Goal: Find specific fact: Find specific fact

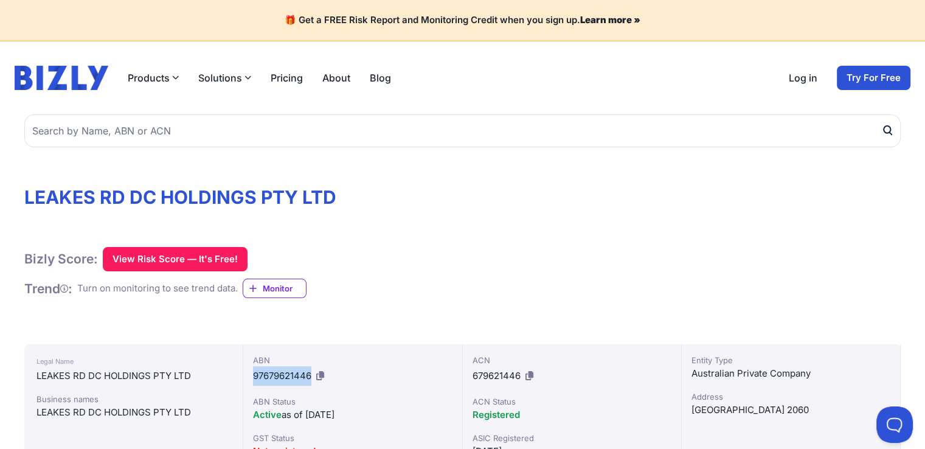
drag, startPoint x: 255, startPoint y: 374, endPoint x: 311, endPoint y: 381, distance: 56.4
click at [311, 381] on div "ABN 97679621446 ABN Status Active as of [DATE] GST Status Not registered" at bounding box center [352, 406] width 219 height 124
copy span "97679621446"
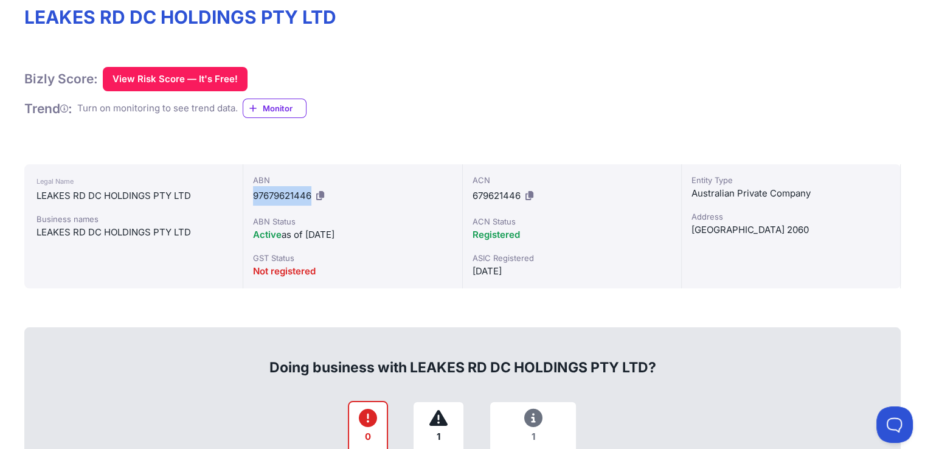
scroll to position [203, 0]
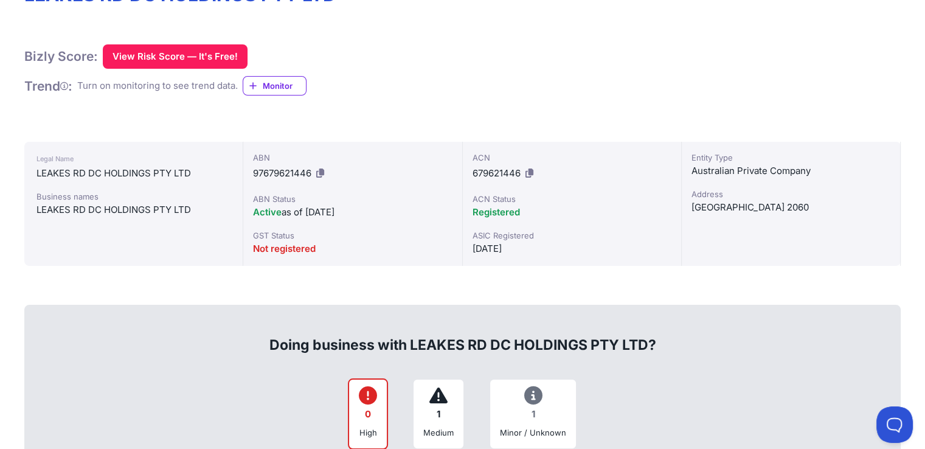
click at [500, 173] on span "679621446" at bounding box center [497, 173] width 48 height 12
copy div "679621446"
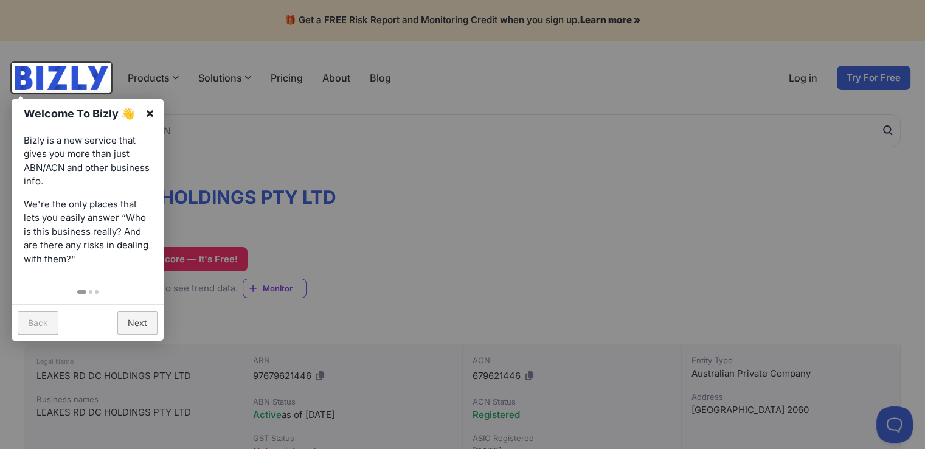
click at [151, 111] on link "×" at bounding box center [149, 112] width 27 height 27
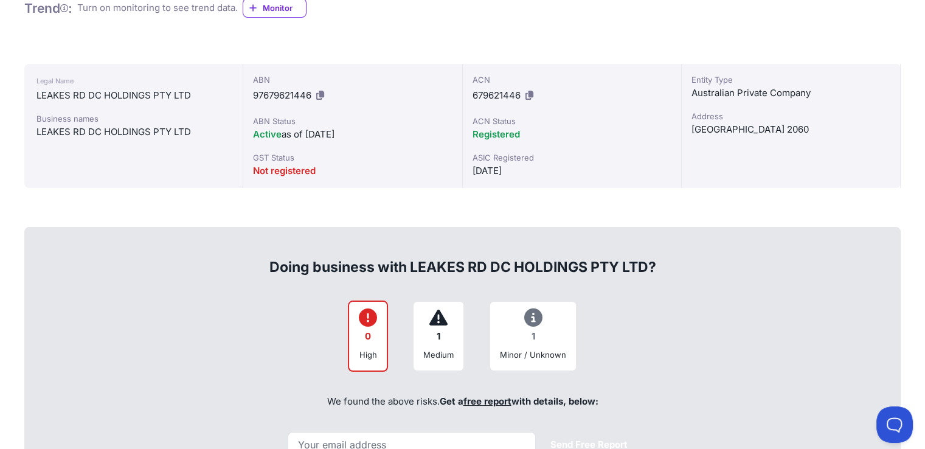
scroll to position [304, 0]
